Goal: Task Accomplishment & Management: Manage account settings

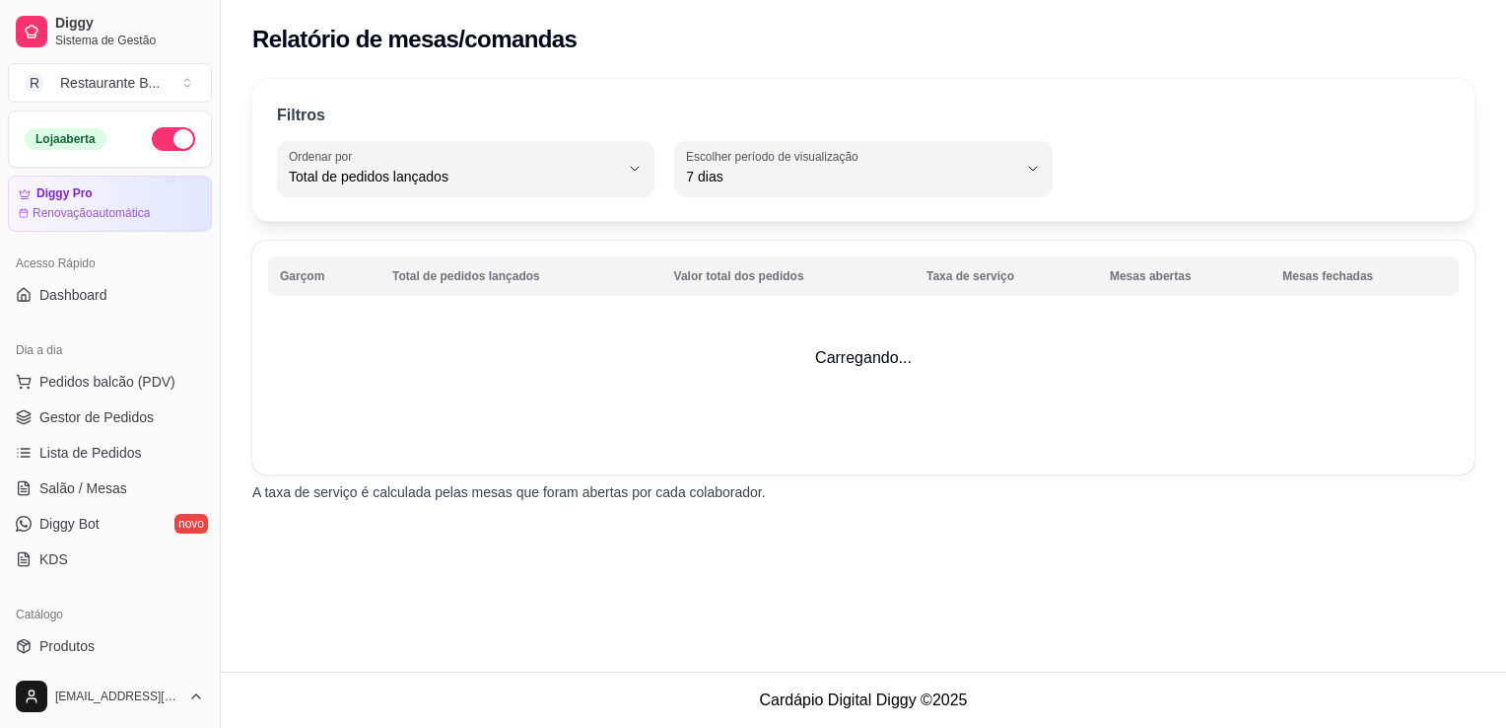
select select "TOTAL_OF_ORDERS"
select select "7"
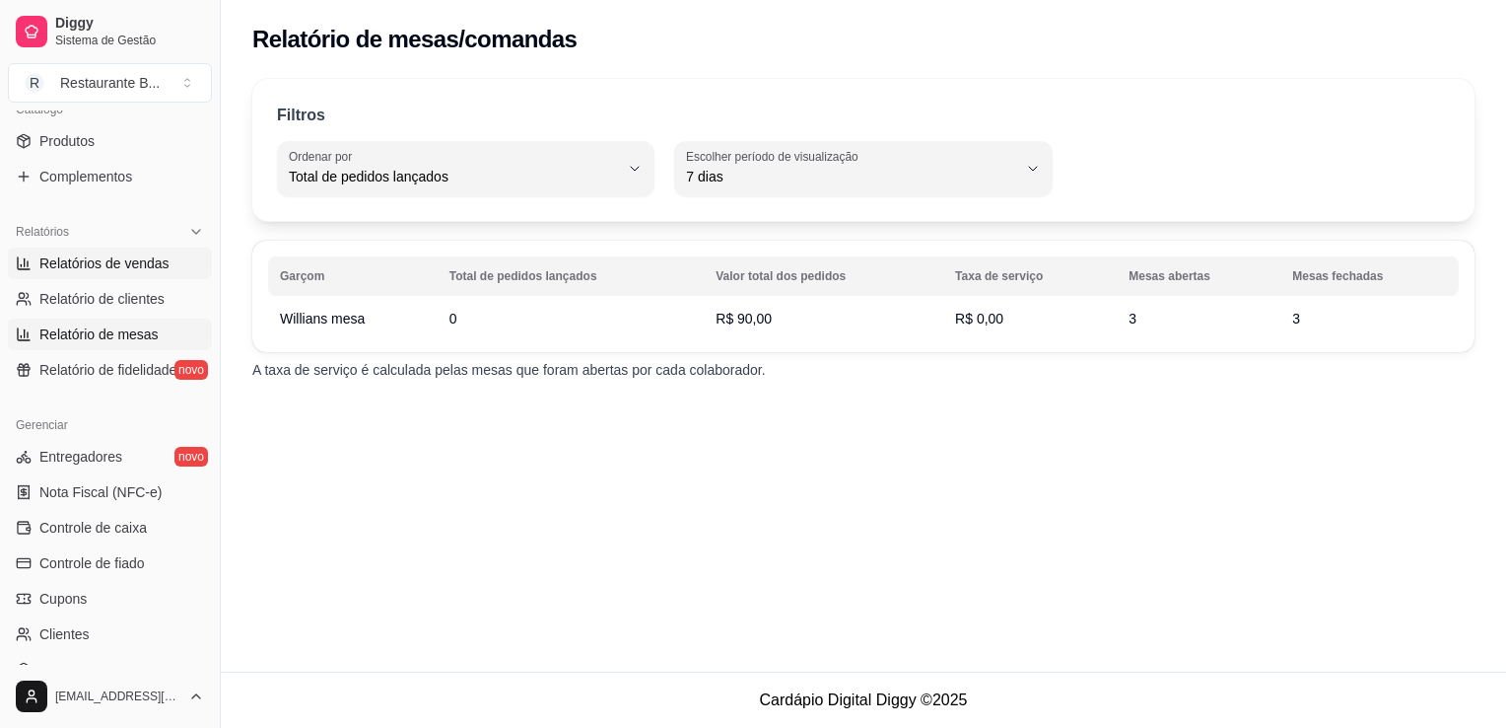
click at [154, 254] on span "Relatórios de vendas" at bounding box center [104, 263] width 130 height 20
select select "ALL"
select select "0"
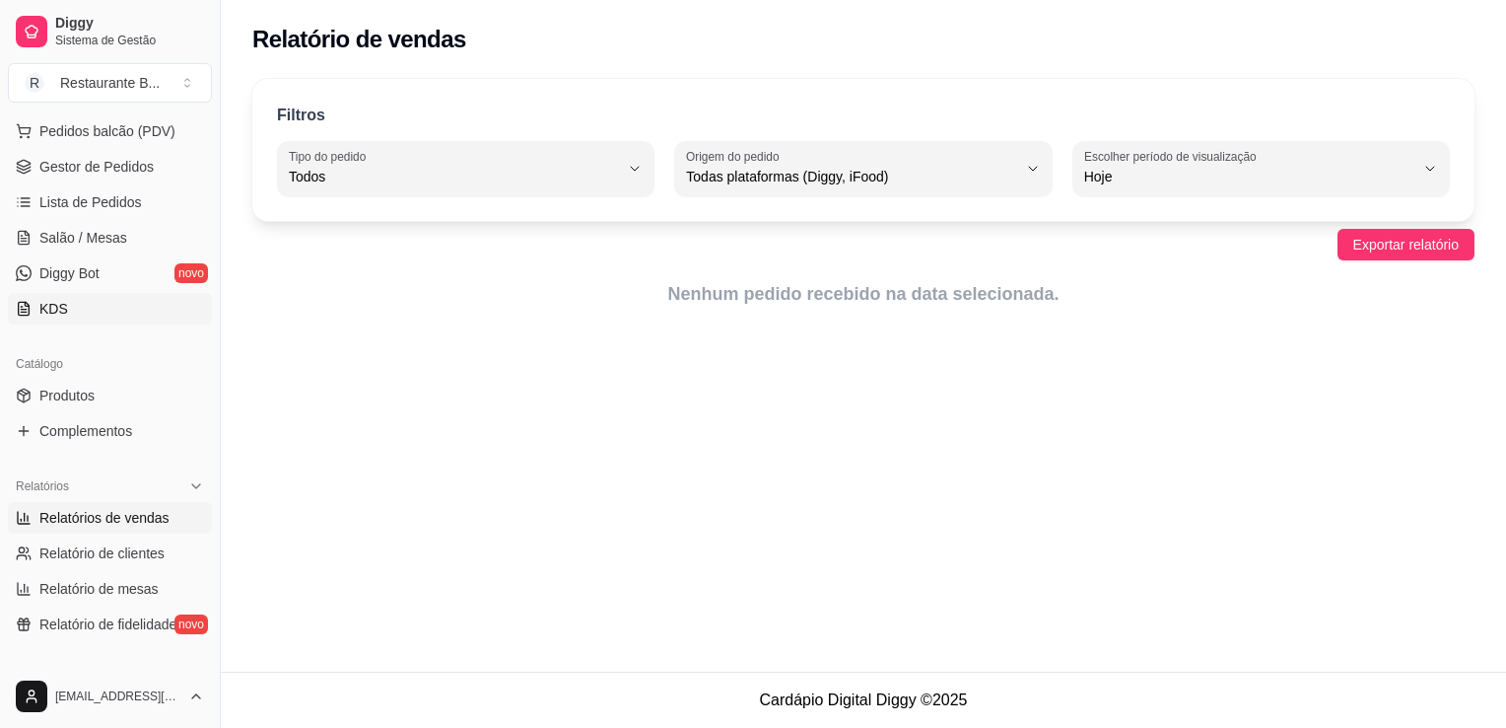
scroll to position [244, 0]
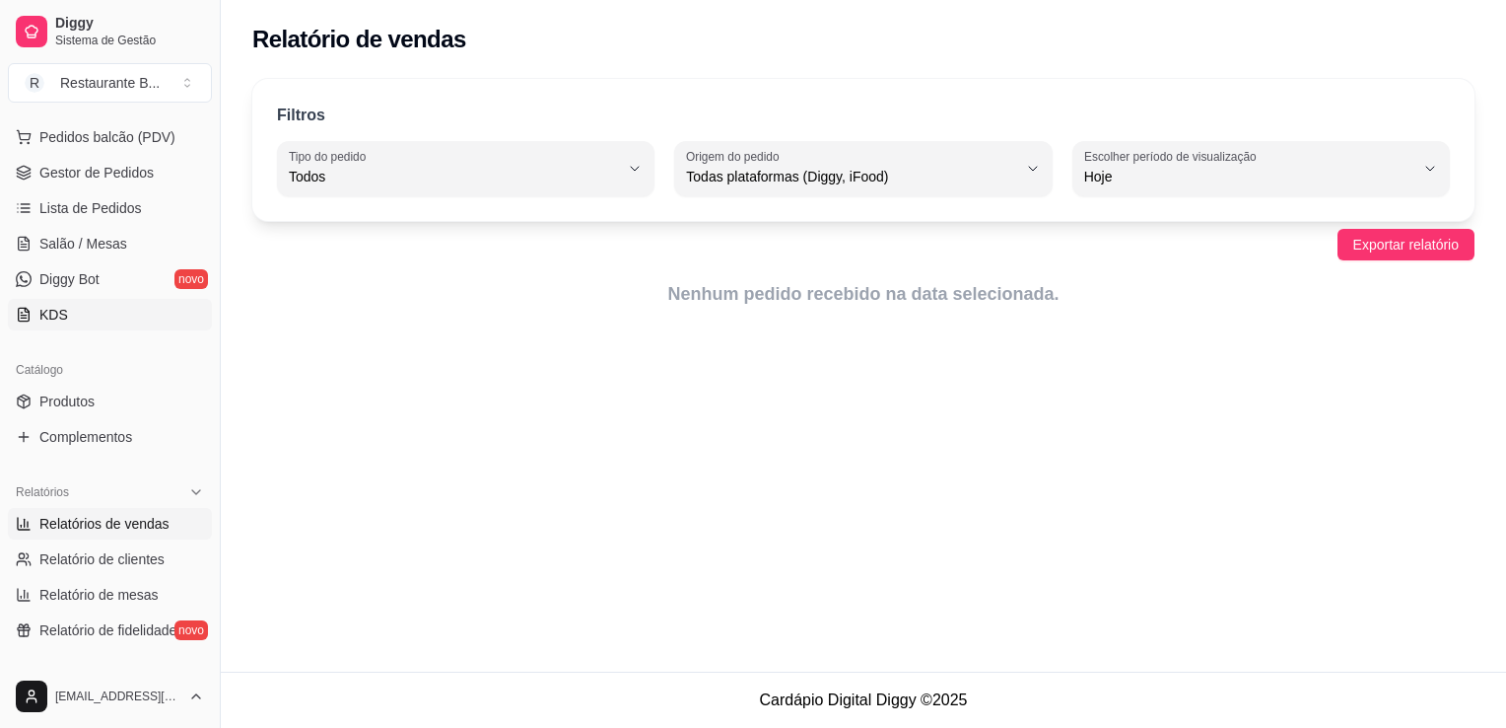
click at [158, 244] on link "Salão / Mesas" at bounding box center [110, 244] width 204 height 32
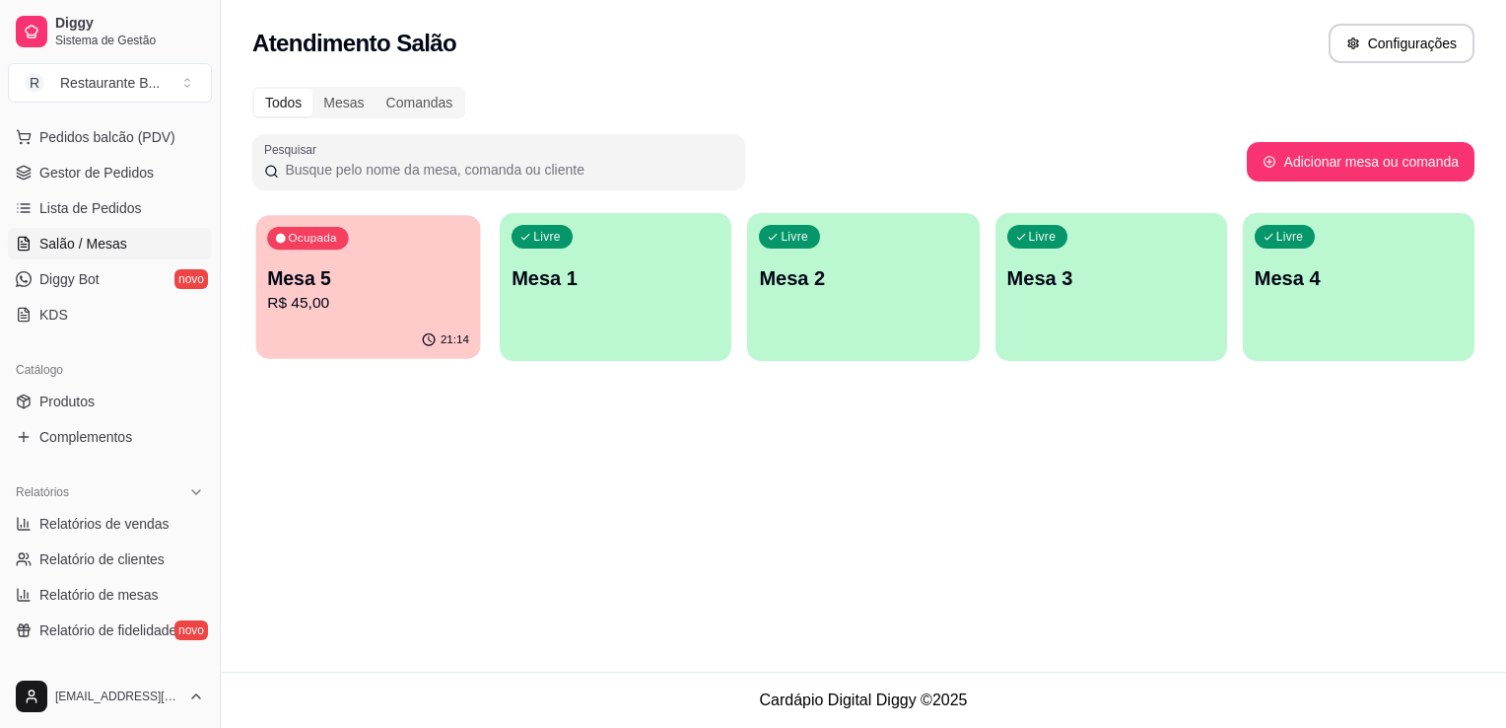
click at [413, 265] on p "Mesa 5" at bounding box center [368, 278] width 202 height 27
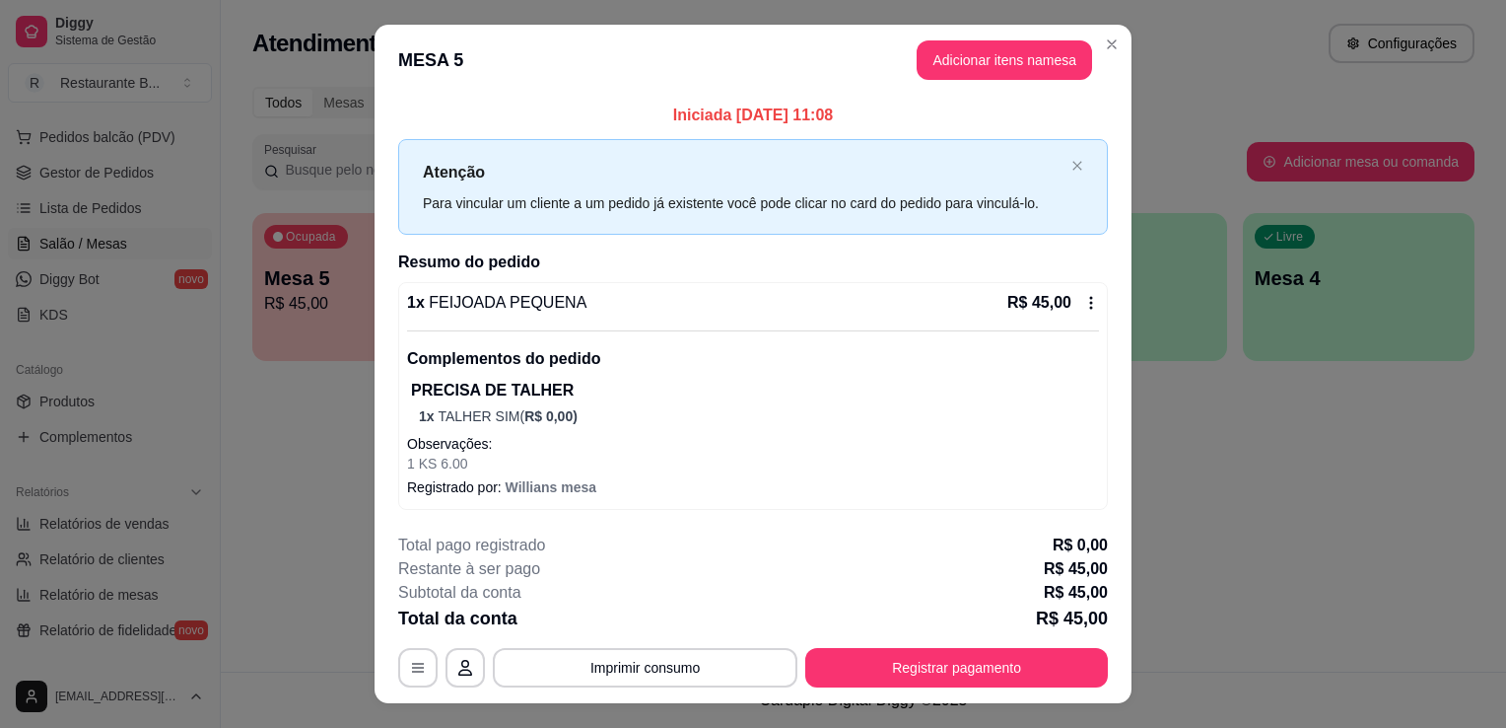
scroll to position [37, 0]
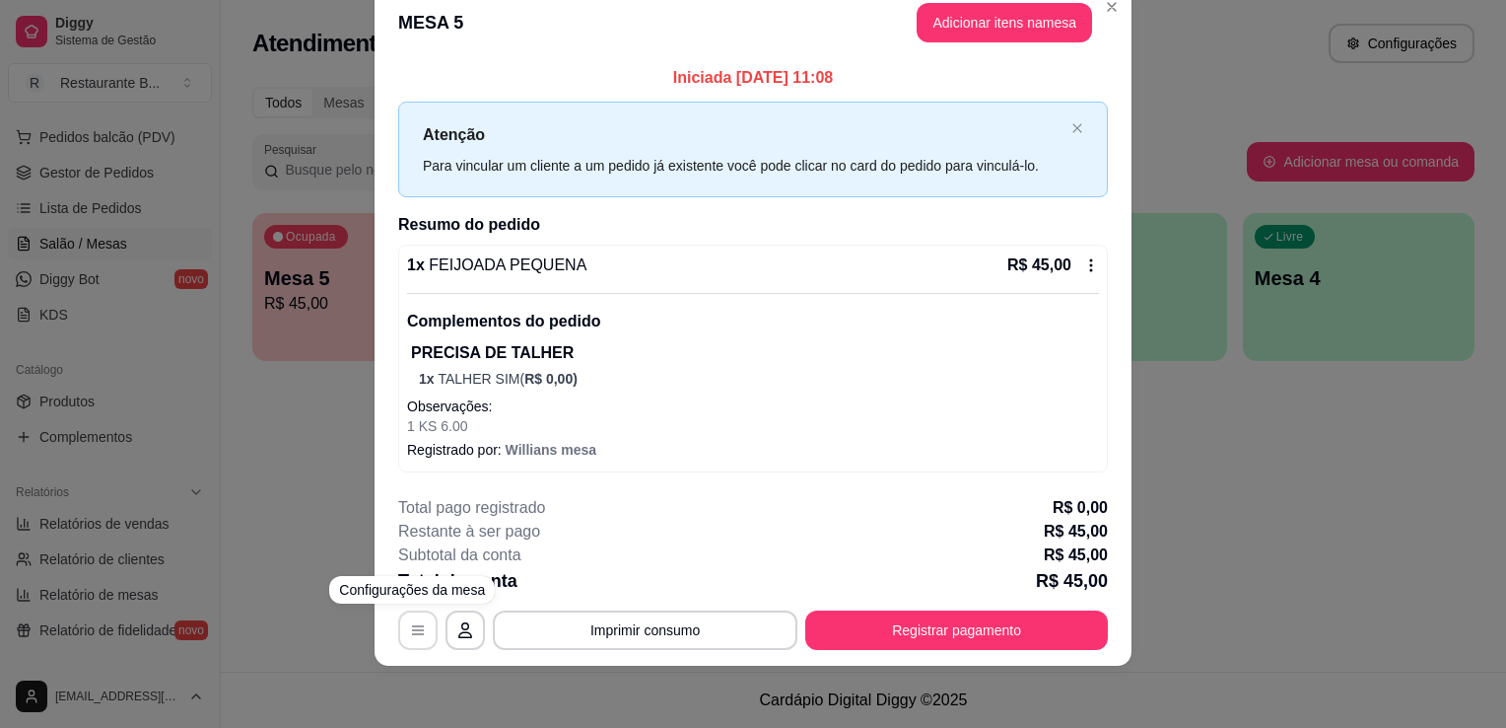
click at [402, 642] on button "button" at bounding box center [417, 629] width 39 height 39
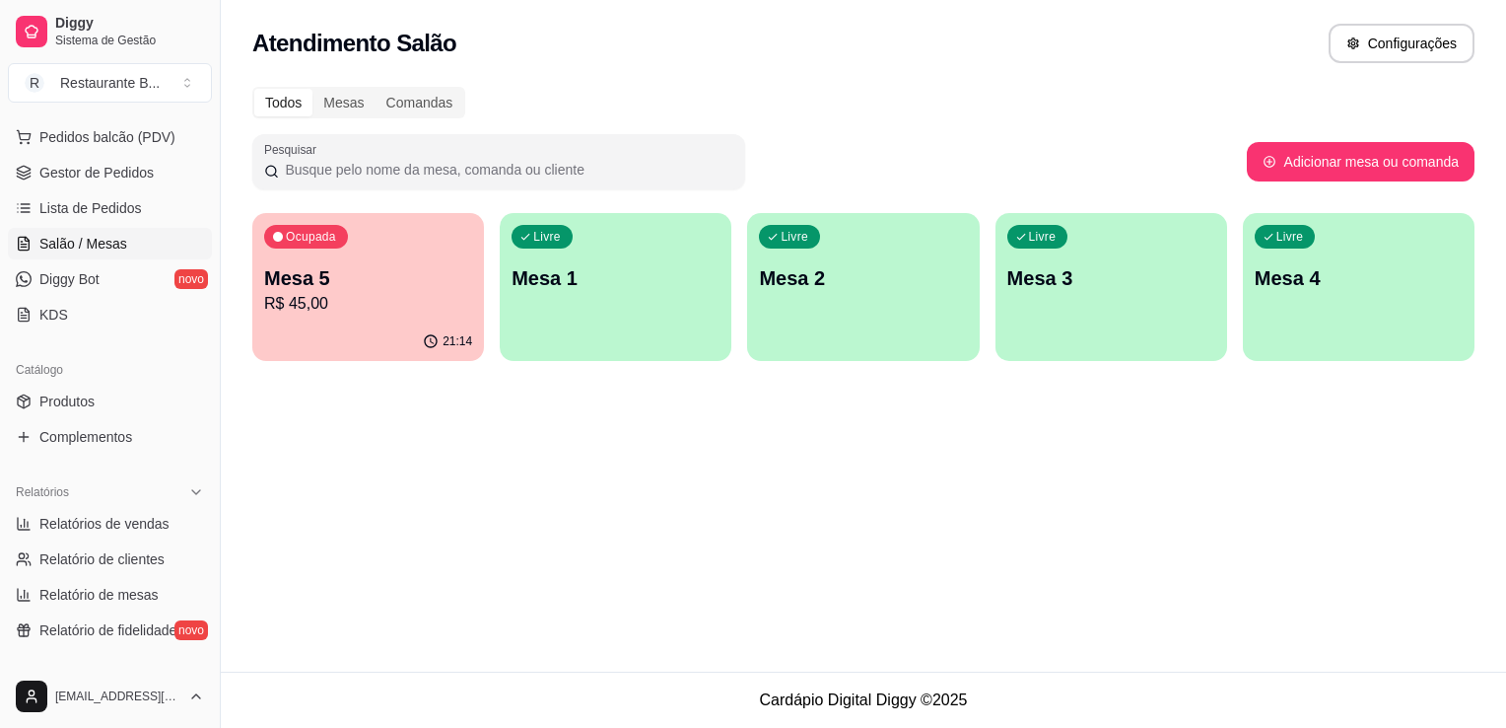
click at [410, 363] on div "Todos Mesas Comandas Pesquisar Adicionar mesa ou comanda Ocupada Mesa 5 R$ 45,0…" at bounding box center [864, 230] width 1286 height 310
click at [432, 287] on p "Mesa 5" at bounding box center [368, 278] width 202 height 27
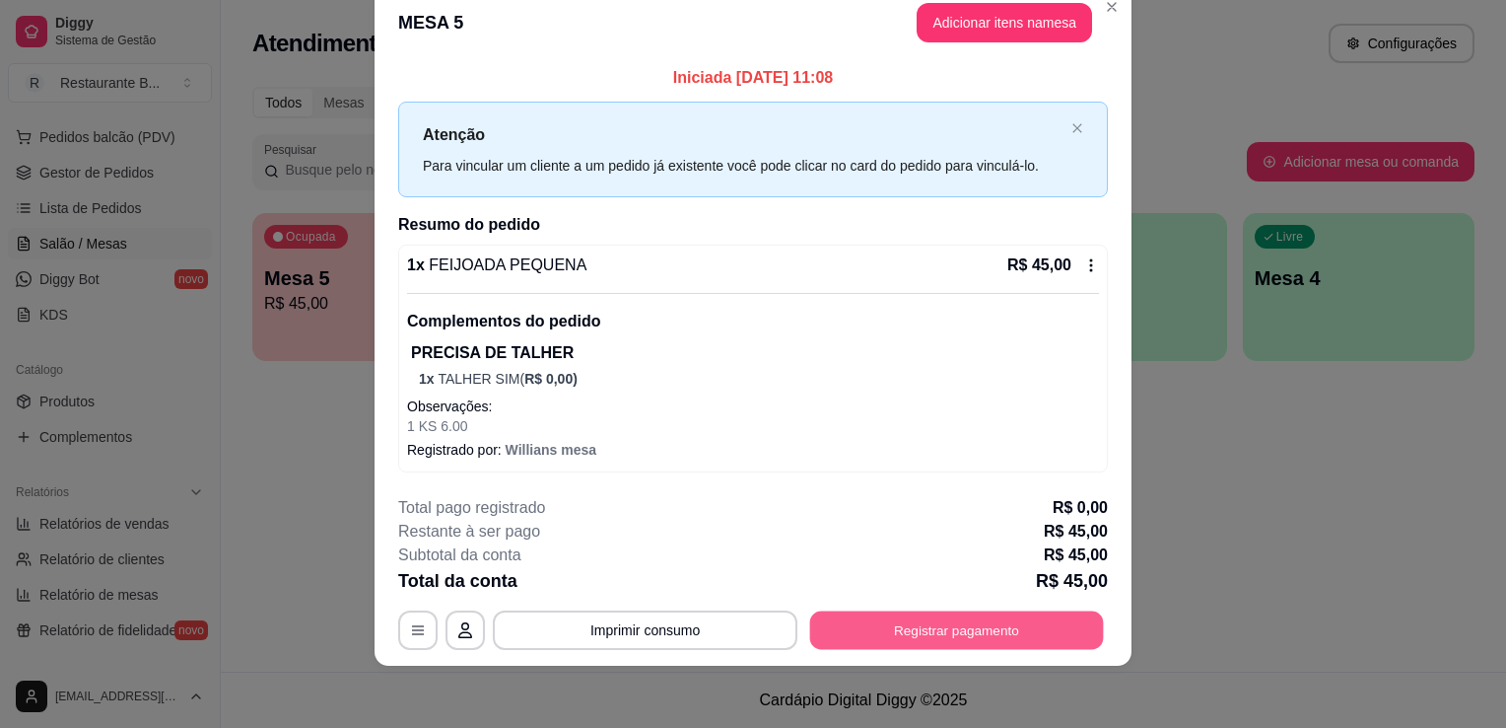
click at [1004, 642] on button "Registrar pagamento" at bounding box center [957, 630] width 294 height 38
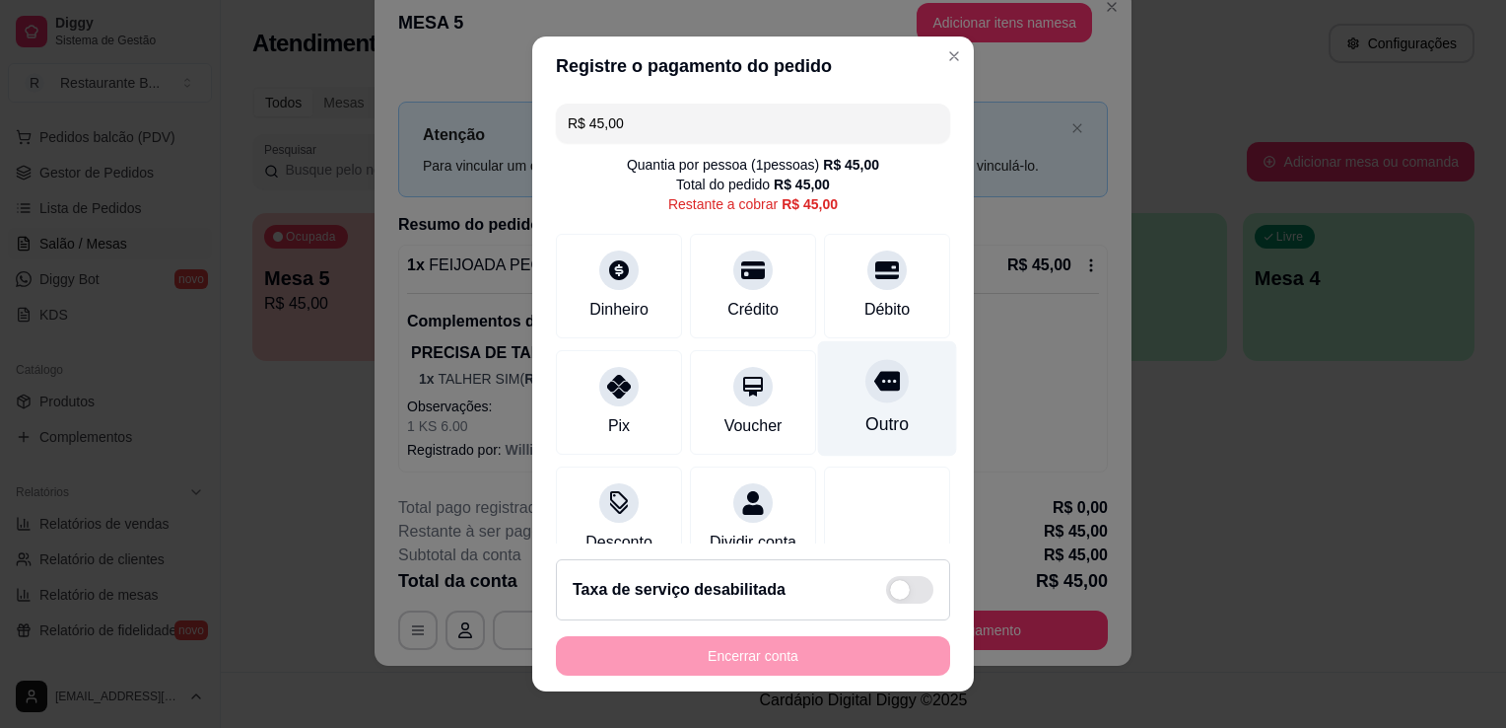
click at [828, 430] on div "Outro" at bounding box center [887, 398] width 139 height 115
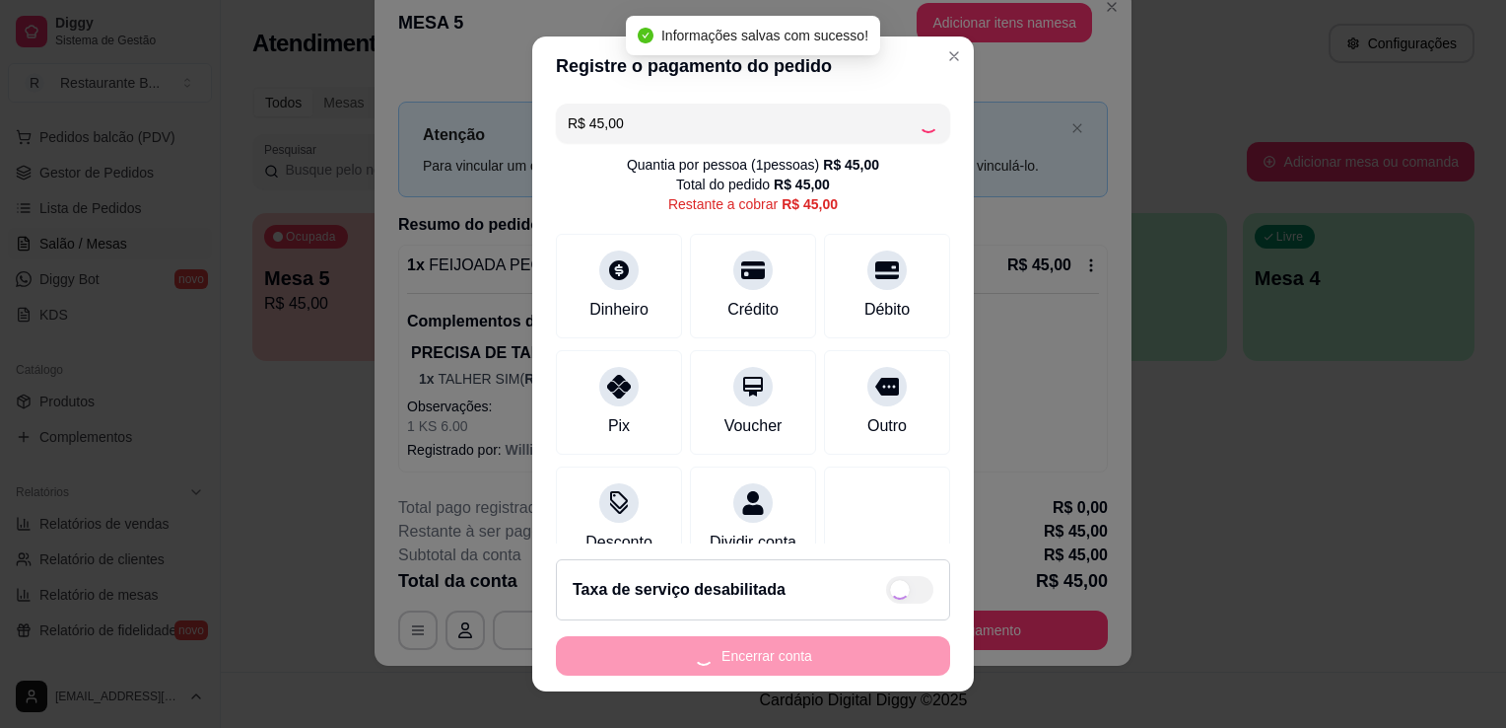
type input "R$ 0,00"
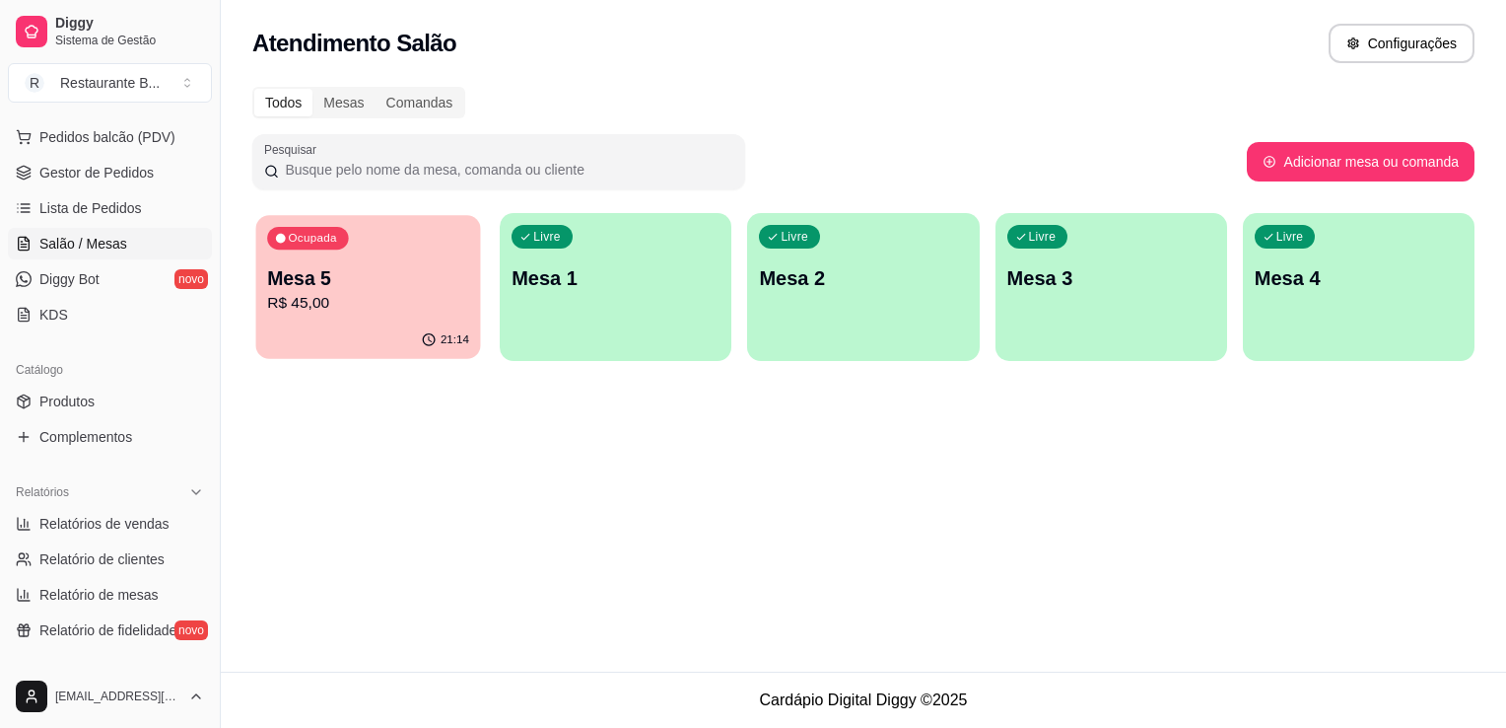
click at [376, 338] on div "21:14" at bounding box center [368, 339] width 225 height 37
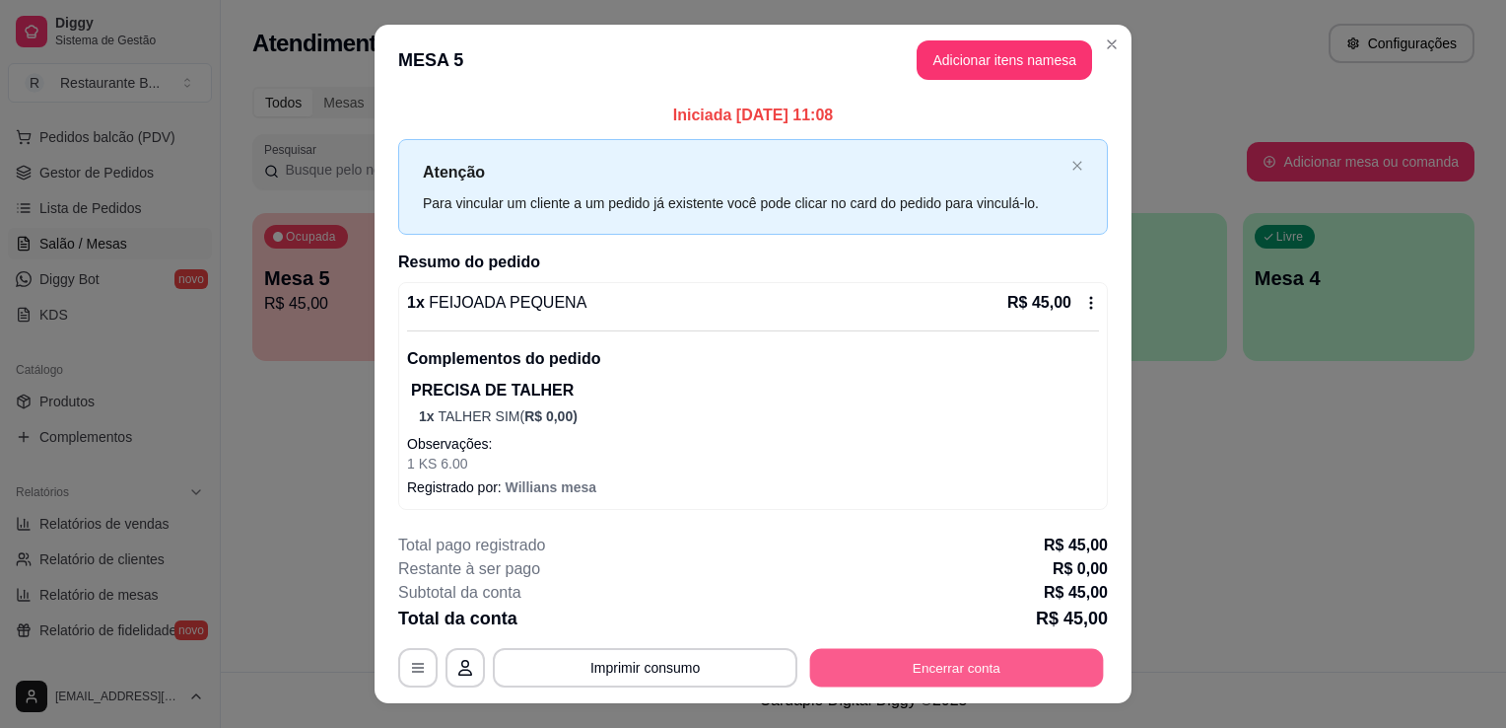
click at [985, 662] on button "Encerrar conta" at bounding box center [957, 668] width 294 height 38
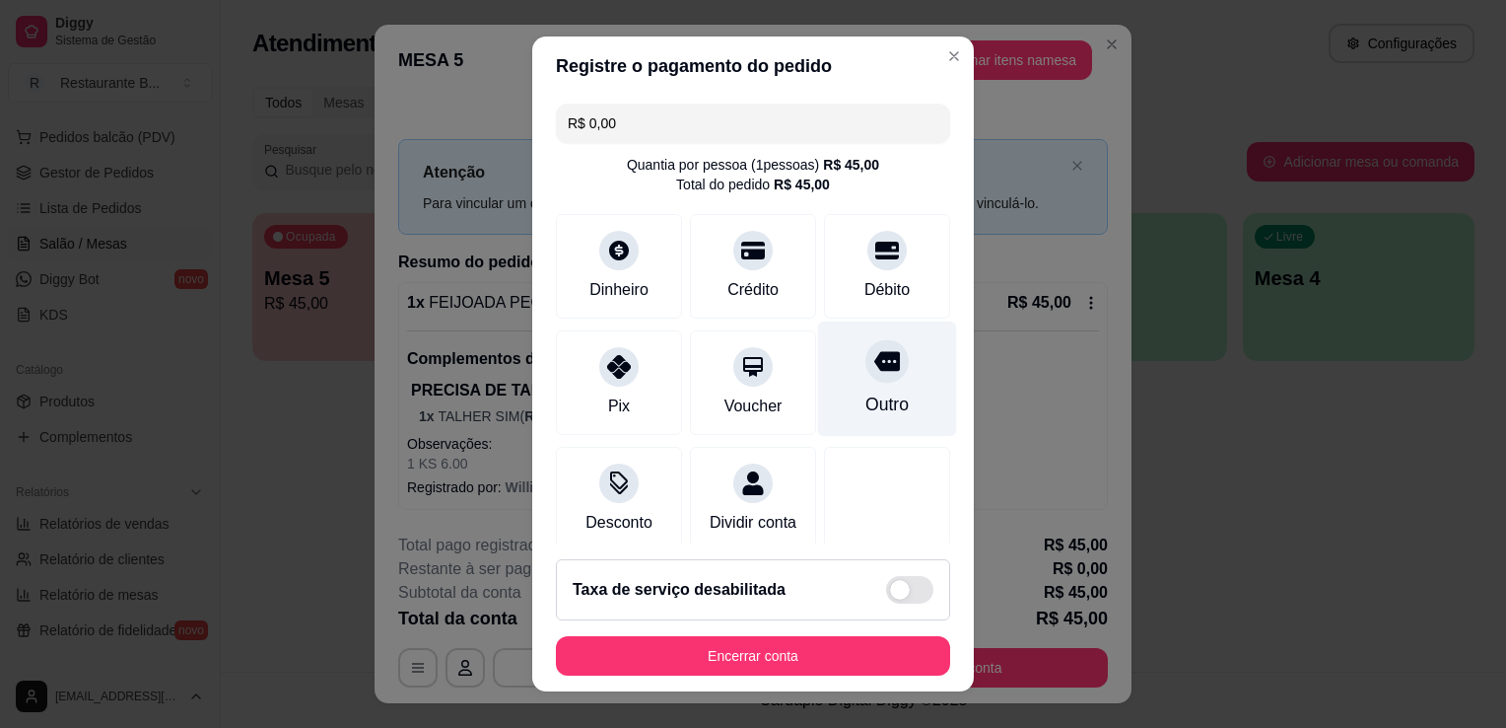
click at [854, 383] on div "Outro" at bounding box center [887, 378] width 139 height 115
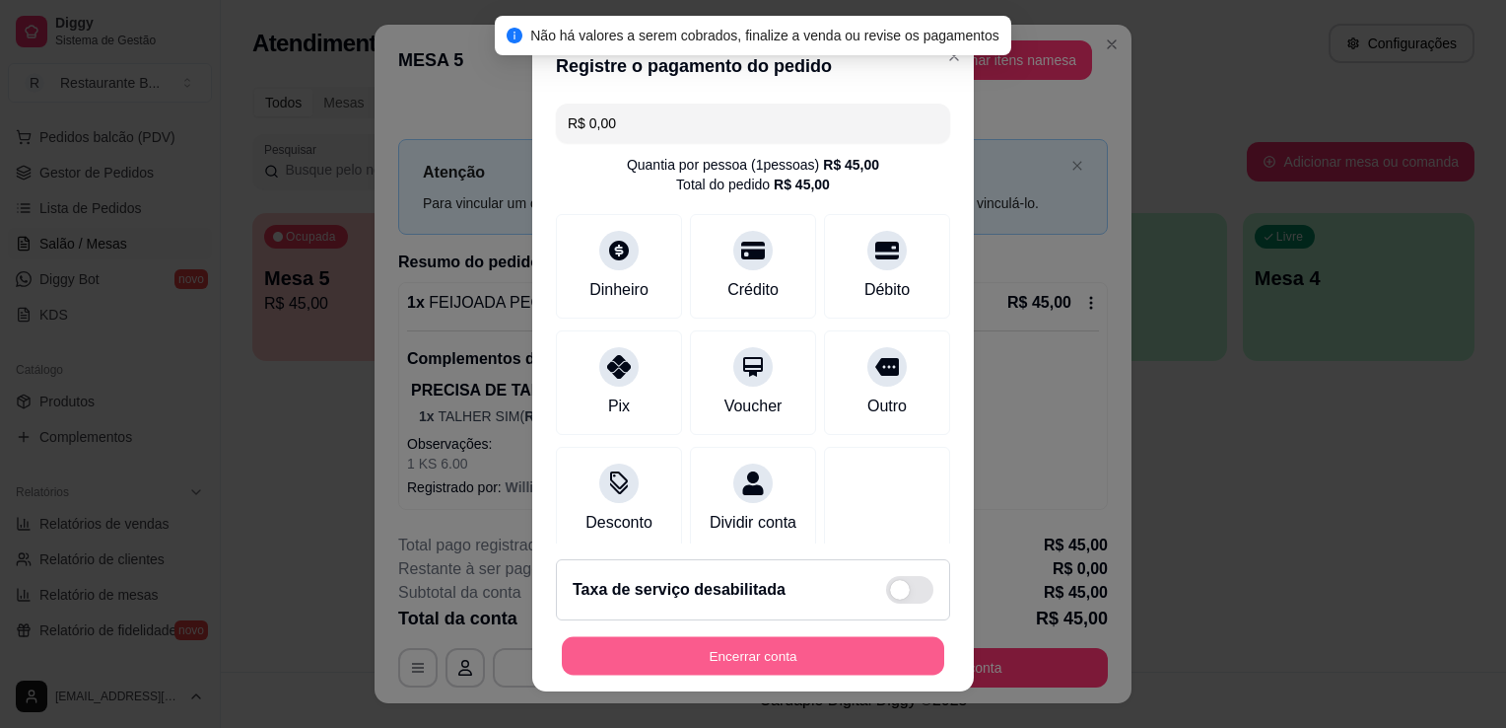
click at [828, 652] on button "Encerrar conta" at bounding box center [753, 656] width 383 height 38
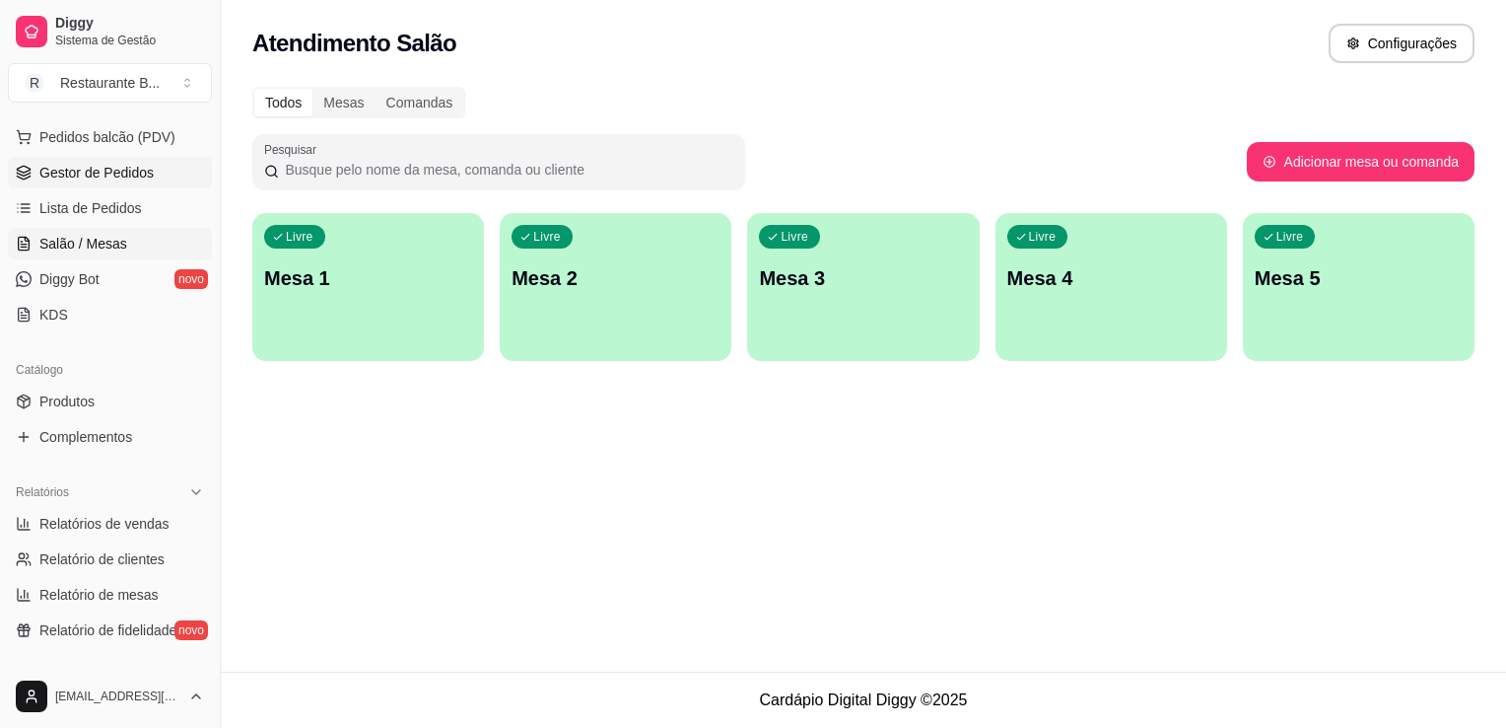
click at [128, 175] on span "Gestor de Pedidos" at bounding box center [96, 173] width 114 height 20
